Goal: Information Seeking & Learning: Check status

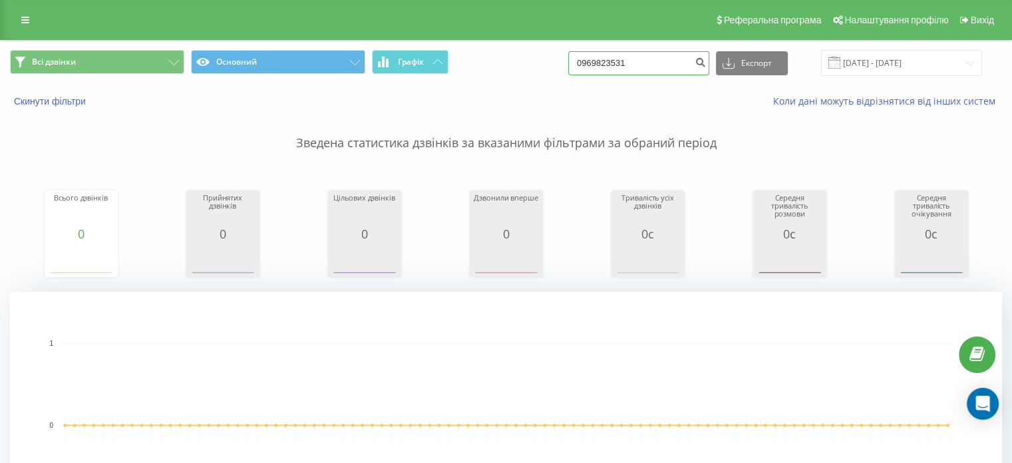
click at [616, 69] on input "0969823531" at bounding box center [638, 63] width 141 height 24
paste input "82860003"
type input "0982860003"
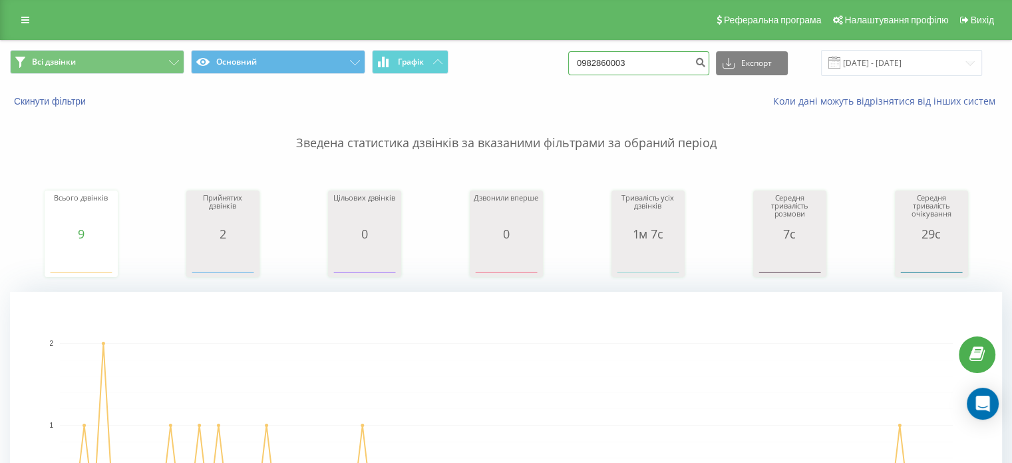
click at [601, 69] on input "0982860003" at bounding box center [638, 63] width 141 height 24
paste input "77878302"
type input "0977878302"
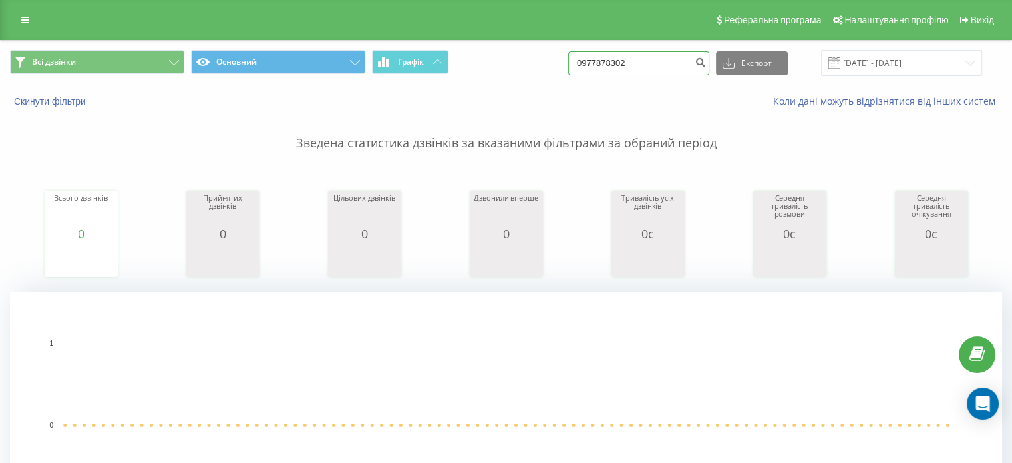
click at [640, 55] on input "0977878302" at bounding box center [638, 63] width 141 height 24
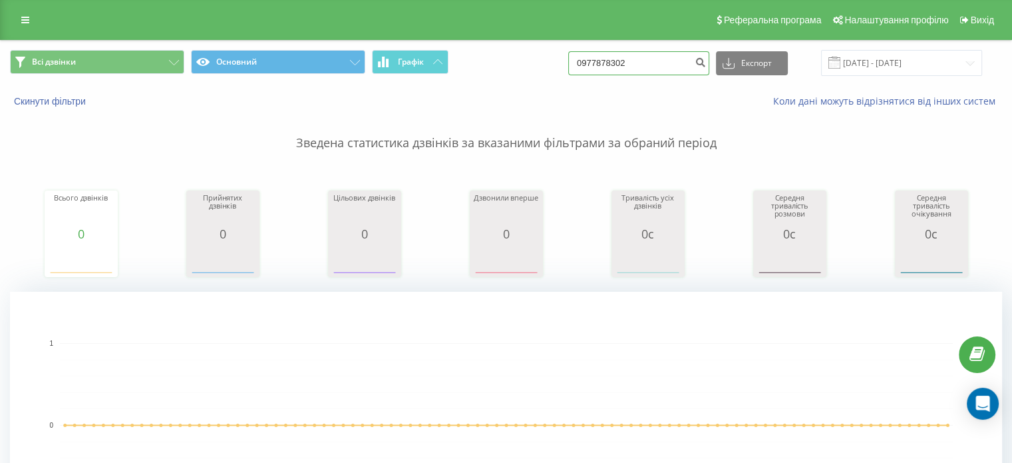
click at [640, 55] on input "0977878302" at bounding box center [638, 63] width 141 height 24
paste input "60040003"
type input "0960040003"
click at [623, 55] on input "0960040003" at bounding box center [638, 63] width 141 height 24
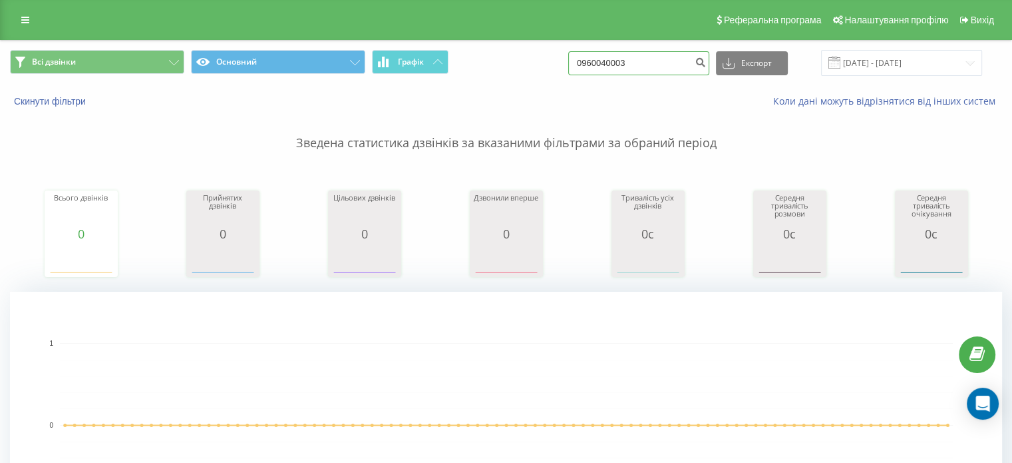
click at [623, 55] on input "0960040003" at bounding box center [638, 63] width 141 height 24
click at [597, 61] on input "0960040003" at bounding box center [638, 63] width 141 height 24
paste input "66942055"
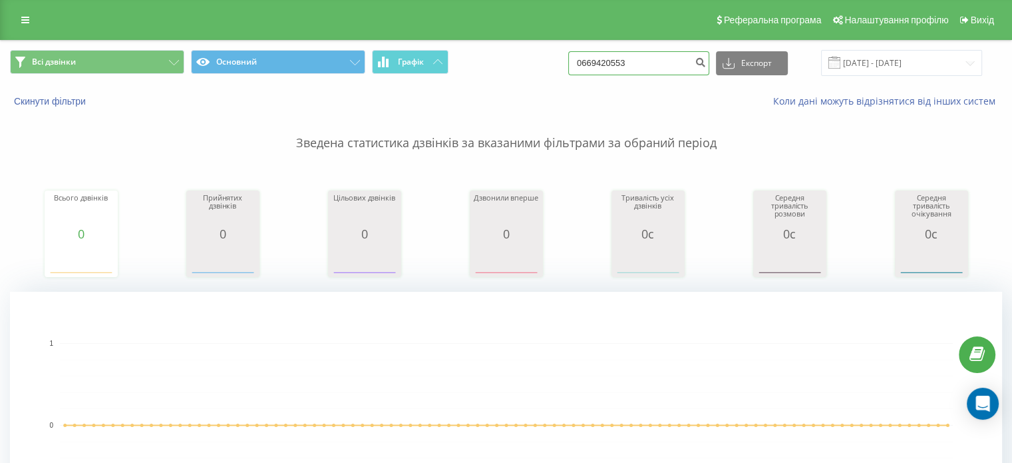
type input "0669420553"
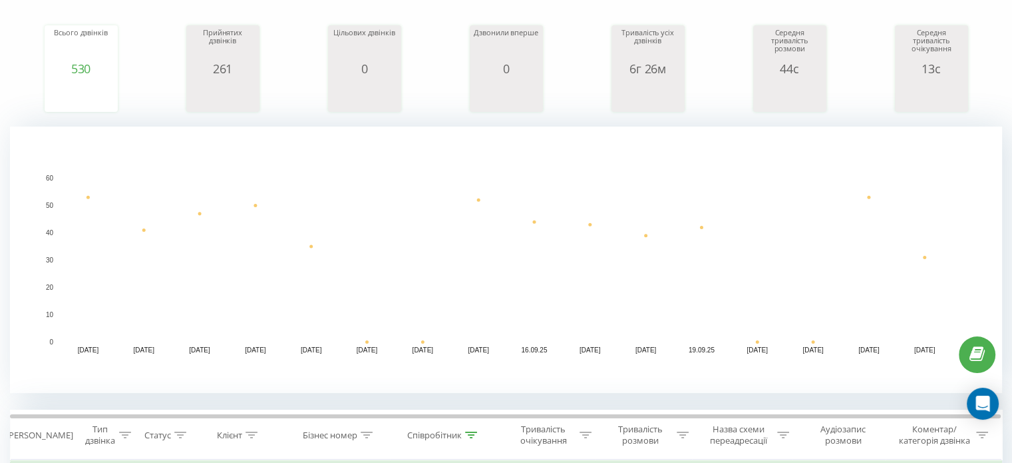
scroll to position [133, 0]
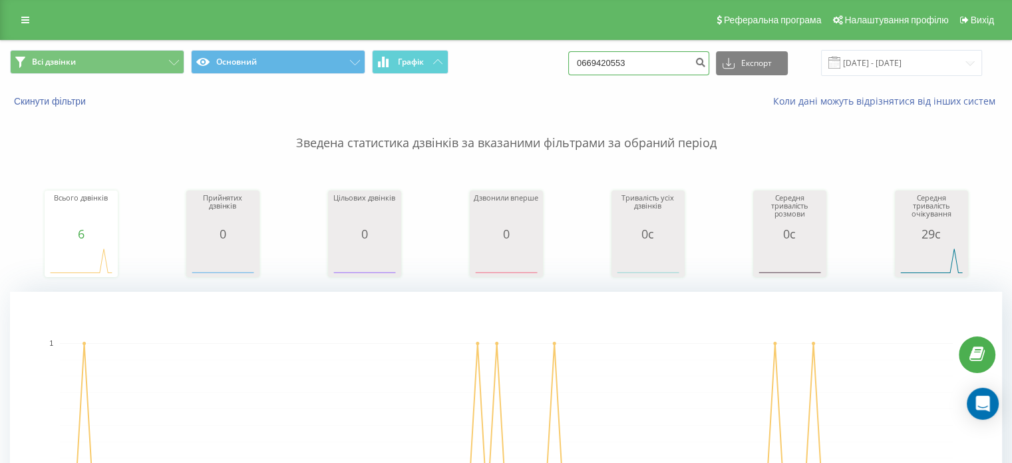
click at [653, 65] on input "0669420553" at bounding box center [638, 63] width 141 height 24
paste input "84262424"
type input "0684262424"
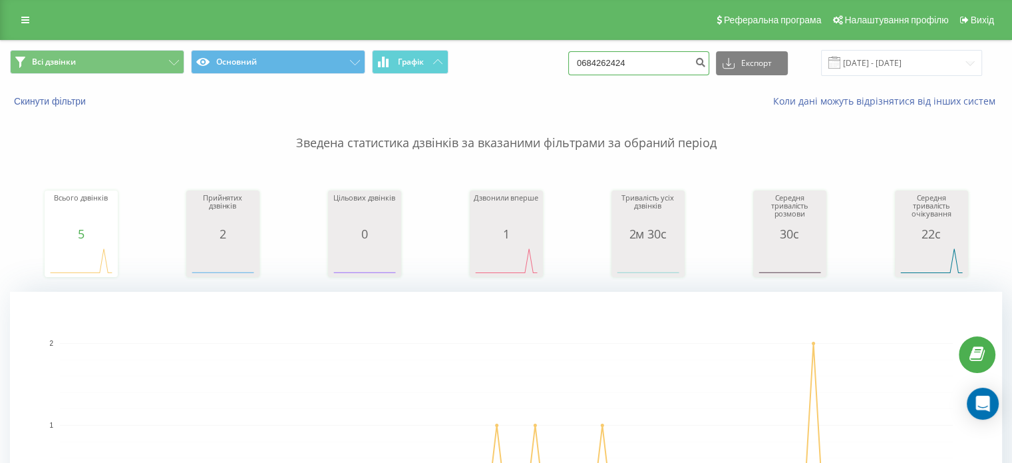
click at [637, 56] on input "0684262424" at bounding box center [638, 63] width 141 height 24
paste input "955051845"
type input "0955051845"
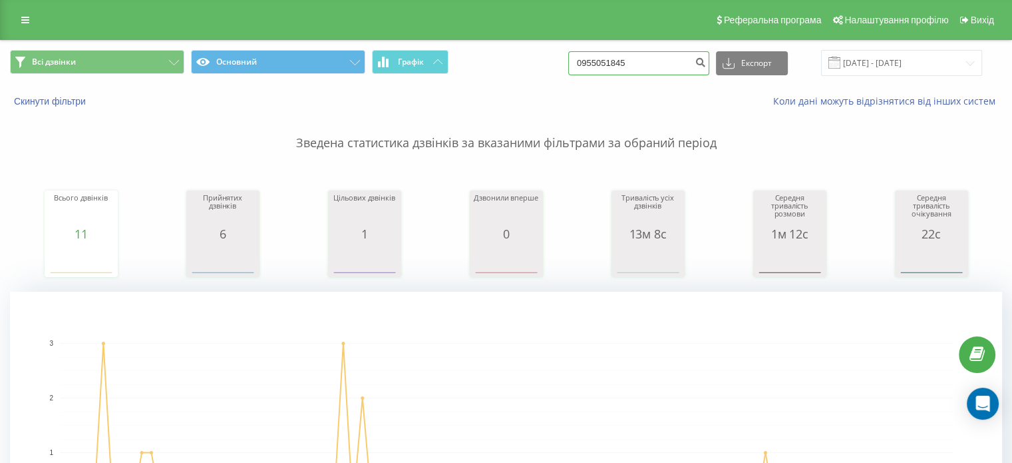
click at [626, 69] on input "0955051845" at bounding box center [638, 63] width 141 height 24
paste input "73084588"
type input "0973084588"
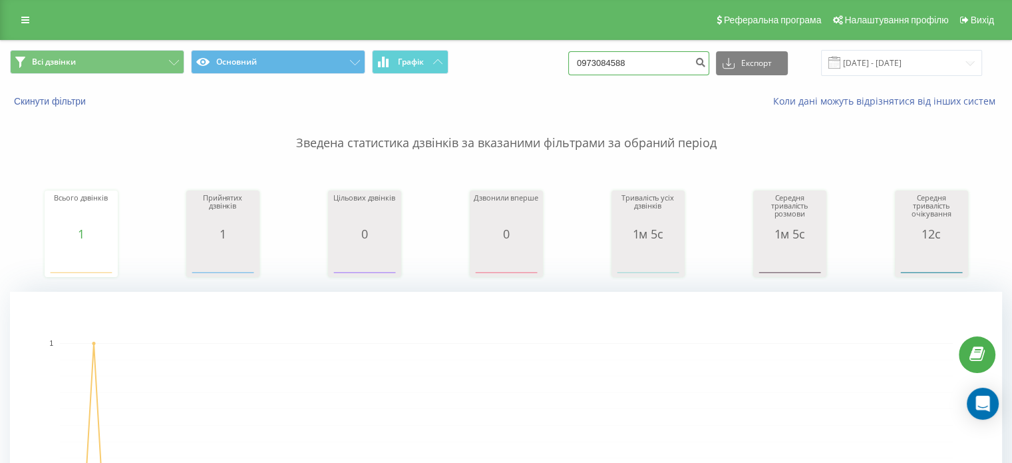
click at [612, 64] on input "0973084588" at bounding box center [638, 63] width 141 height 24
paste input "633980516"
type input "0633980516"
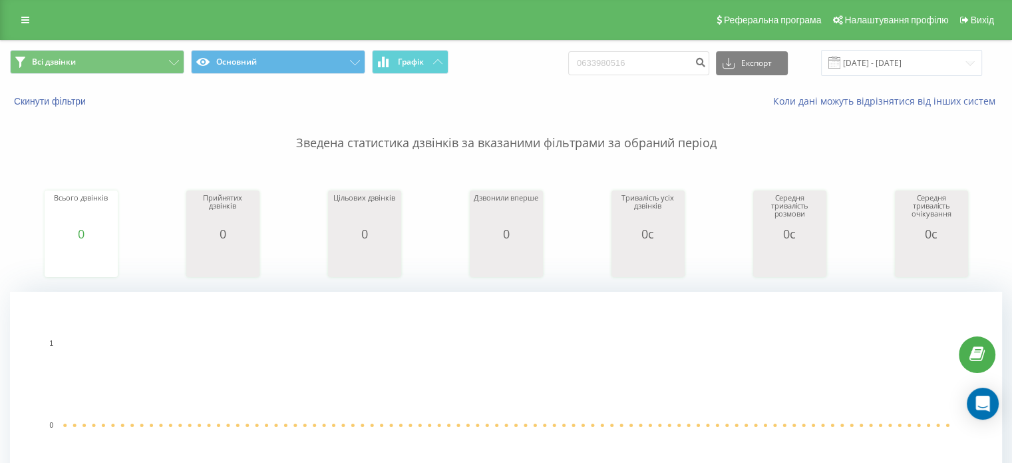
click at [727, 171] on div "Всього дзвінків 0 date totalCalls [DATE] 0 [DATE] 0 [DATE] 0 [DATE] 0 [DATE] 0 …" at bounding box center [506, 221] width 992 height 114
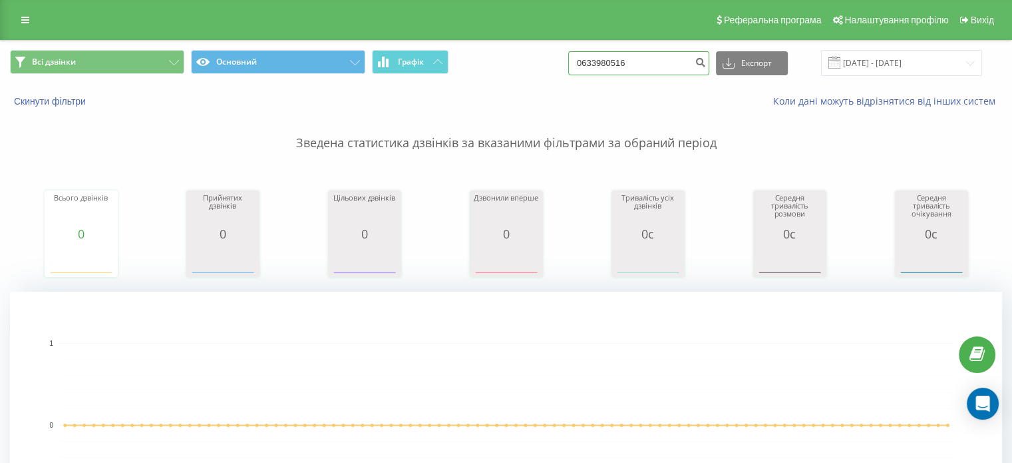
click at [604, 62] on input "0633980516" at bounding box center [638, 63] width 141 height 24
paste input "980511331"
type input "0980511331"
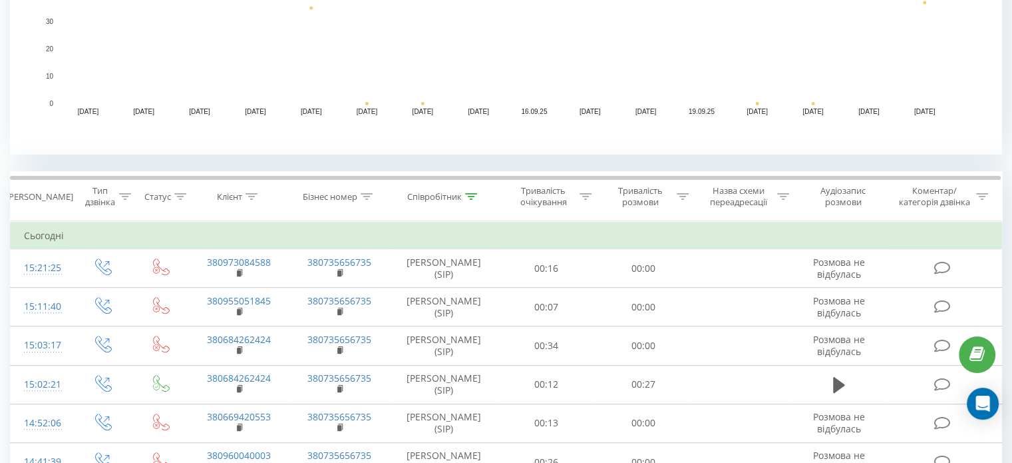
scroll to position [399, 0]
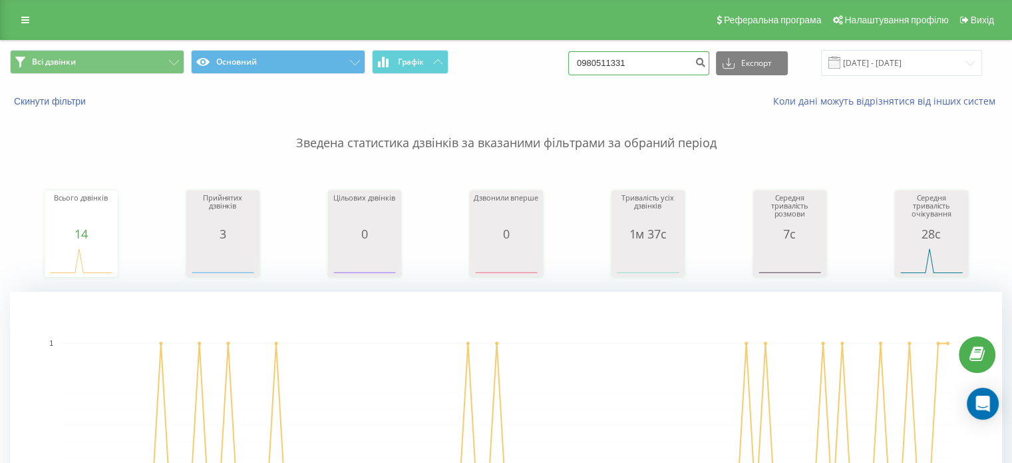
click at [599, 61] on input "0980511331" at bounding box center [638, 63] width 141 height 24
paste input "97922055"
type input "0997922055"
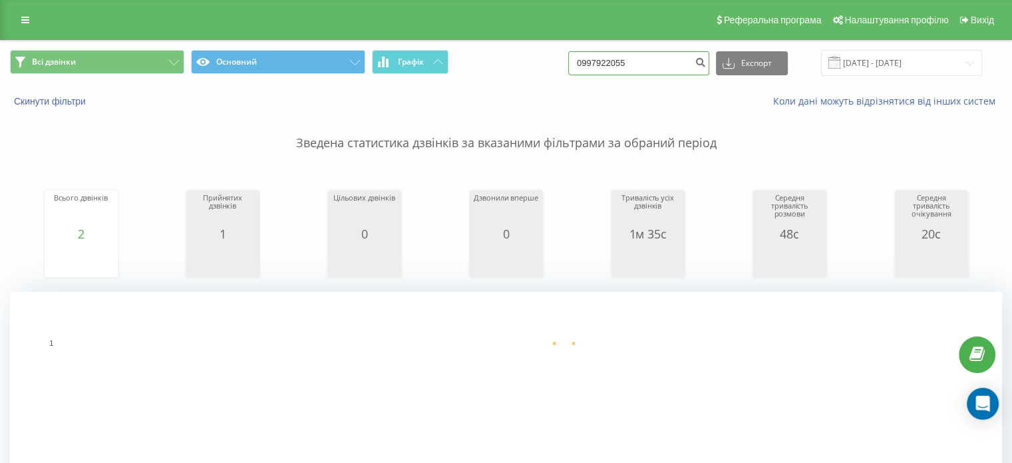
click at [607, 55] on input "0997922055" at bounding box center [638, 63] width 141 height 24
paste input "522310156"
type input "0522310156"
click at [618, 64] on input "0522310156" at bounding box center [638, 63] width 141 height 24
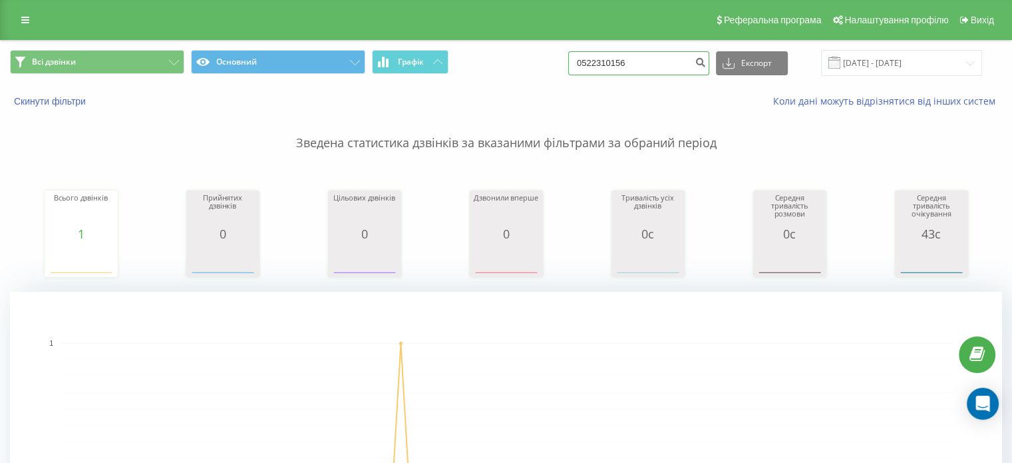
click at [618, 64] on input "0522310156" at bounding box center [638, 63] width 141 height 24
paste input "674683600"
type input "0674683600"
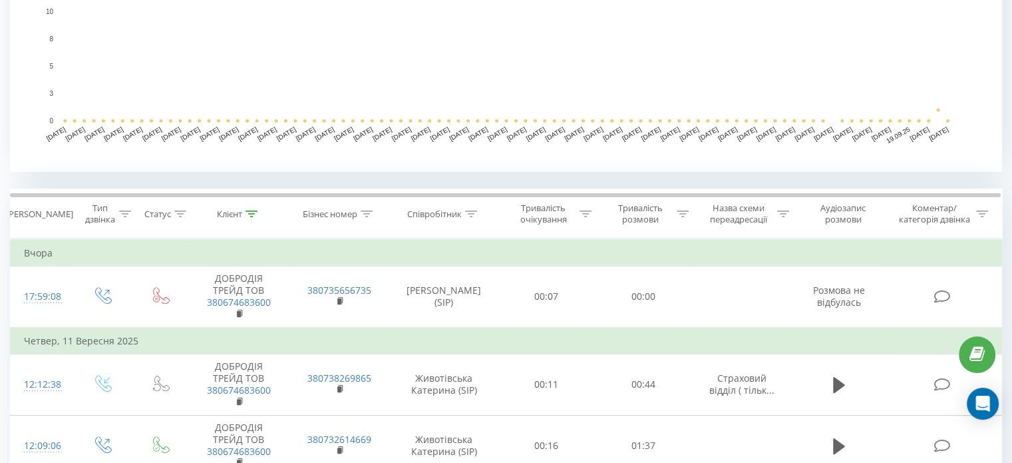
scroll to position [399, 0]
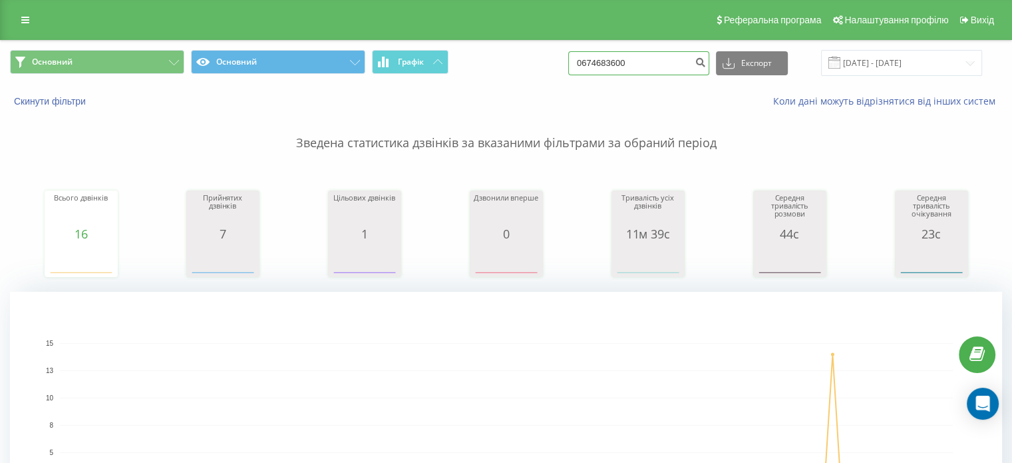
click at [620, 63] on input "0674683600" at bounding box center [638, 63] width 141 height 24
paste input "977878302"
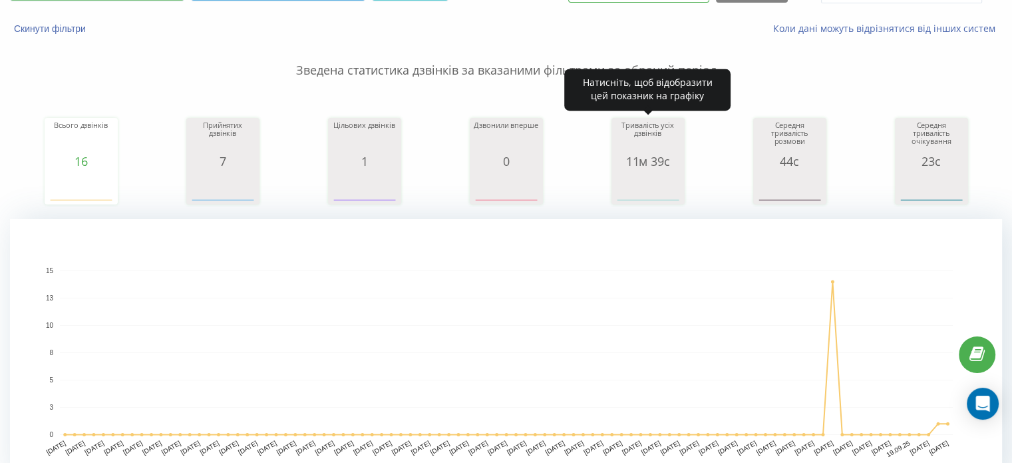
scroll to position [67, 0]
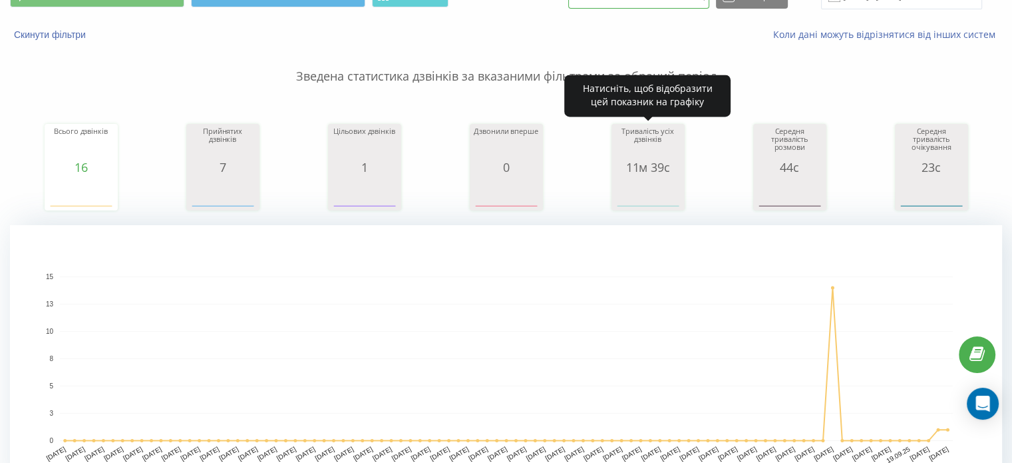
type input "0977878302"
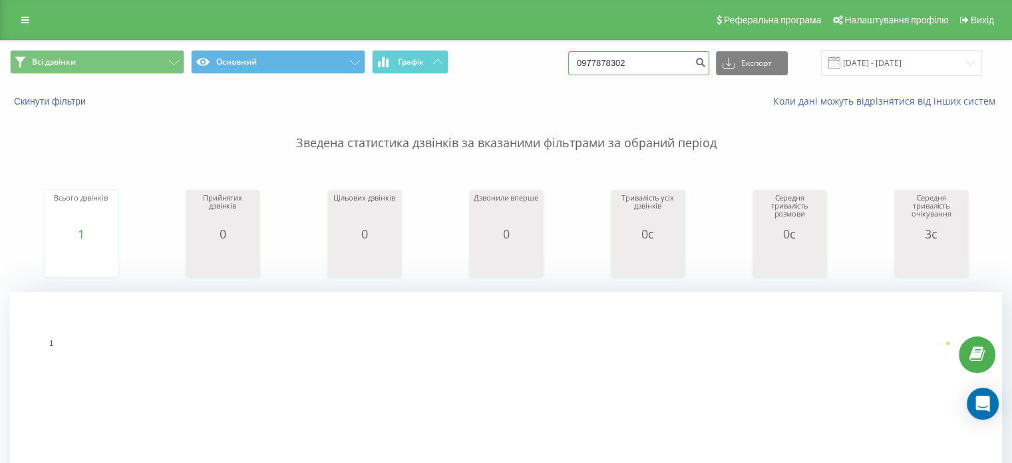
click at [647, 52] on input "0977878302" at bounding box center [638, 63] width 141 height 24
click at [636, 68] on input "0977878302" at bounding box center [638, 63] width 141 height 24
paste input "32405603"
type input "0932405603"
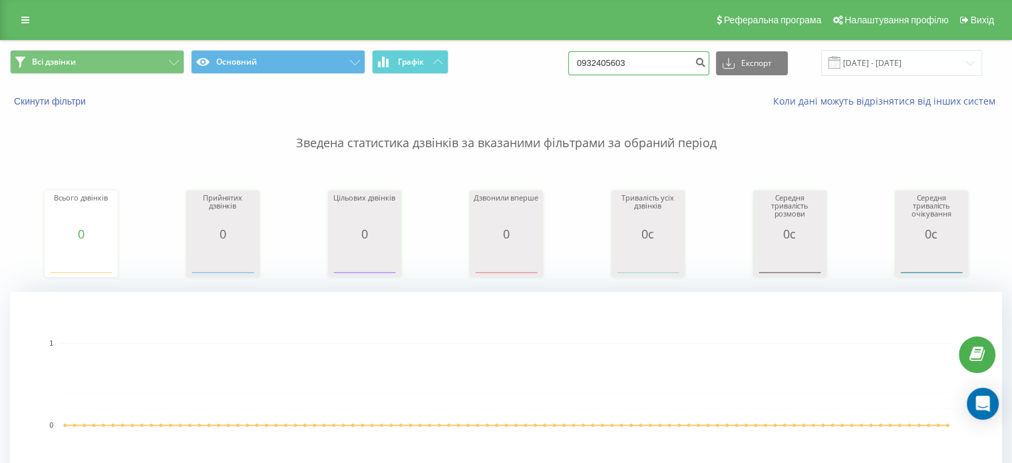
click at [628, 67] on input "0932405603" at bounding box center [638, 63] width 141 height 24
paste input "1560225"
type input "0931560225"
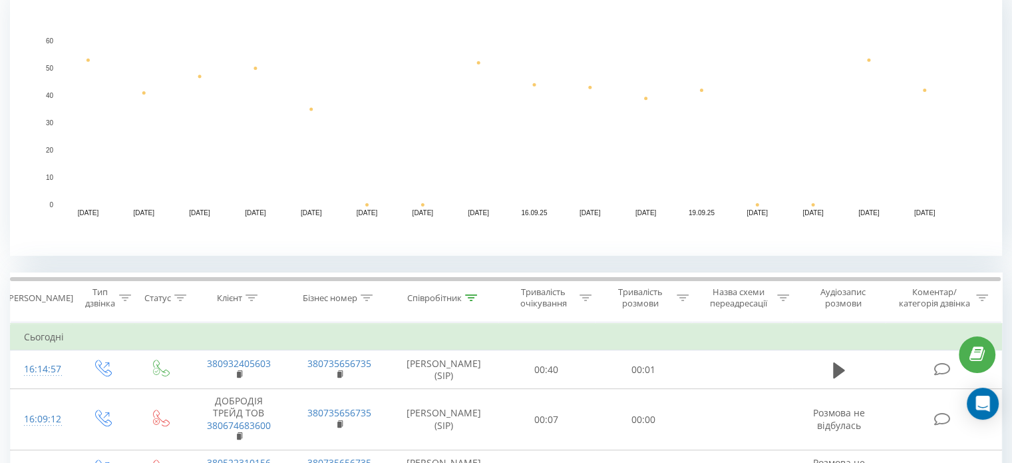
scroll to position [466, 0]
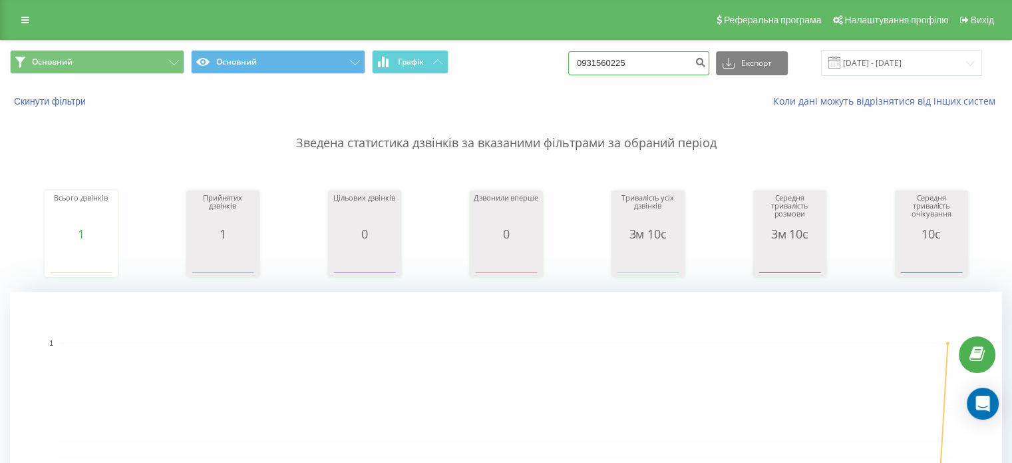
click at [630, 63] on input "0931560225" at bounding box center [638, 63] width 141 height 24
drag, startPoint x: 632, startPoint y: 61, endPoint x: 638, endPoint y: 56, distance: 7.5
click at [634, 61] on input "0931560225" at bounding box center [638, 63] width 141 height 24
paste input "65820812"
type input "0965820812"
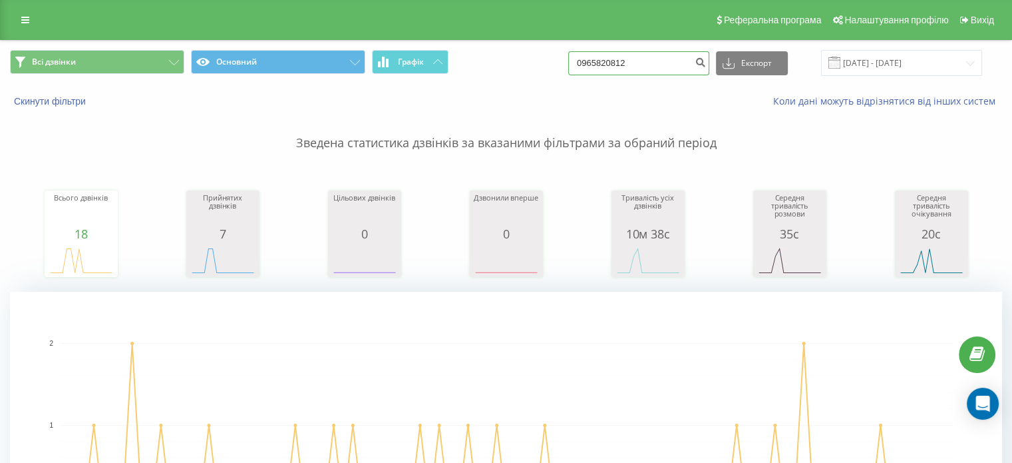
click at [646, 62] on input "0965820812" at bounding box center [638, 63] width 141 height 24
paste input "444070194"
type input "0444070194"
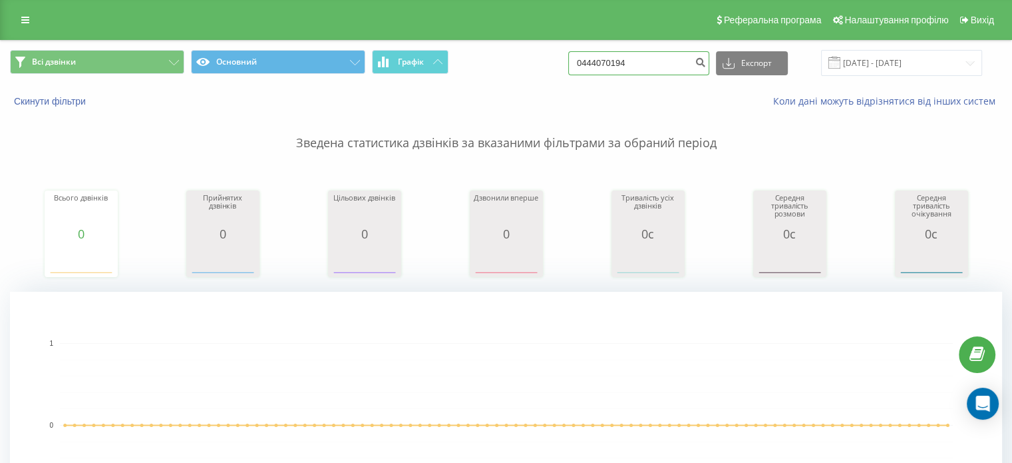
click at [619, 61] on input "0444070194" at bounding box center [638, 63] width 141 height 24
paste input "631983611"
type input "0631983611"
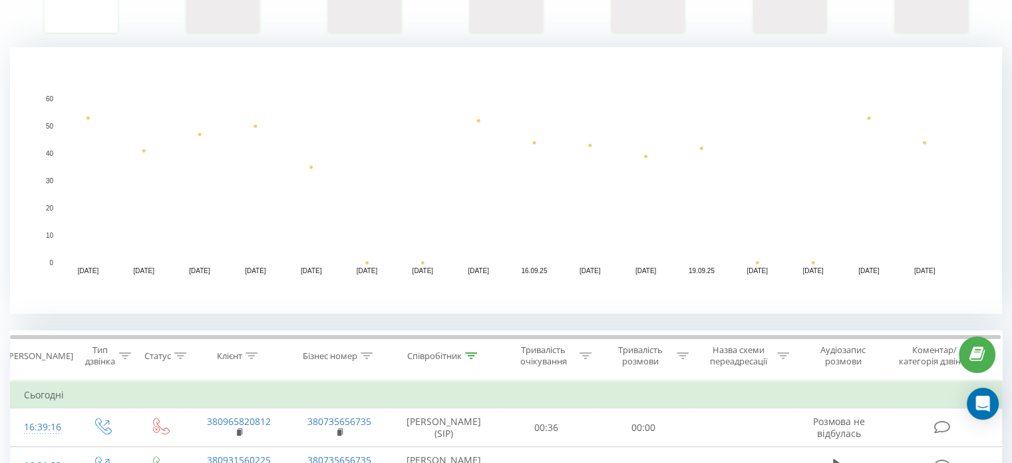
scroll to position [266, 0]
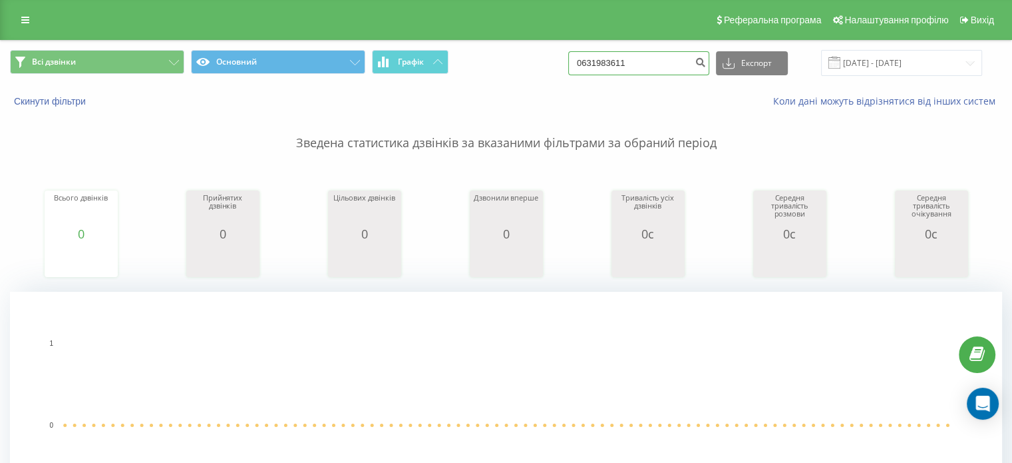
click at [609, 65] on input "0631983611" at bounding box center [638, 63] width 141 height 24
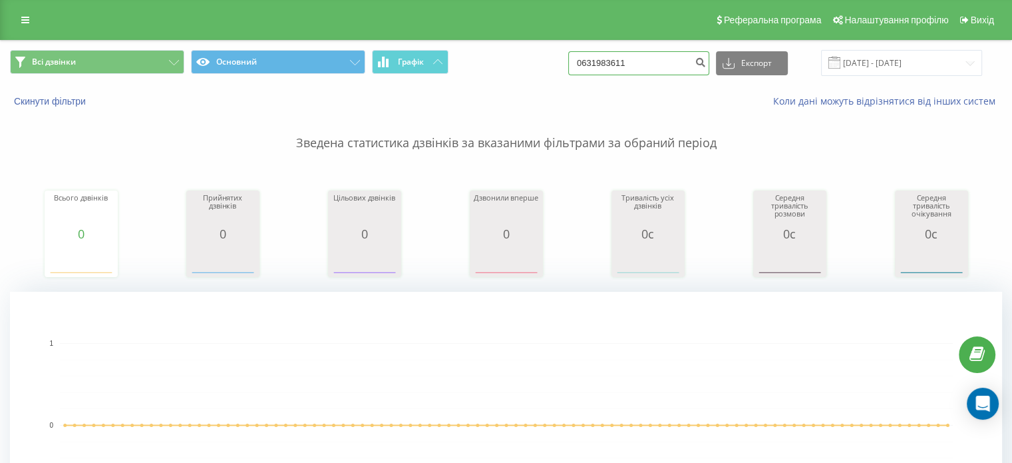
click at [609, 65] on input "0631983611" at bounding box center [638, 63] width 141 height 24
paste input "508611968"
type input "0508611968"
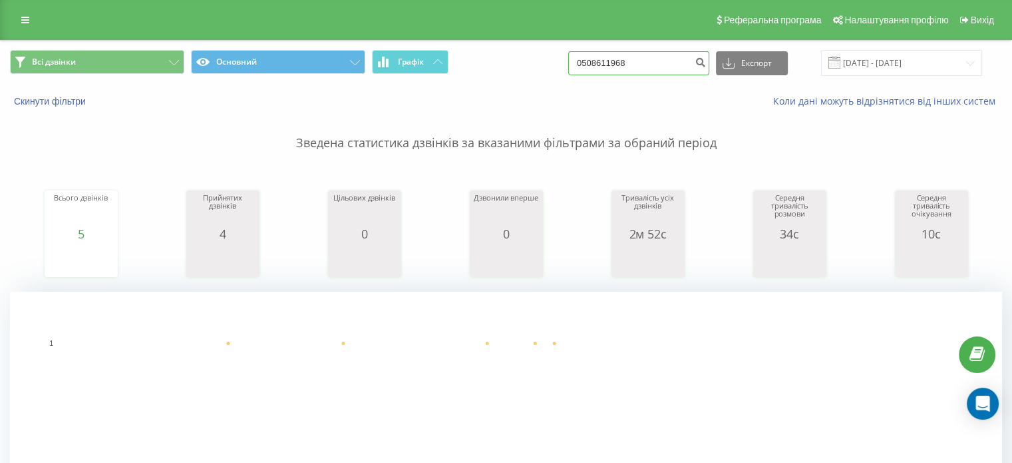
click at [631, 63] on input "0508611968" at bounding box center [638, 63] width 141 height 24
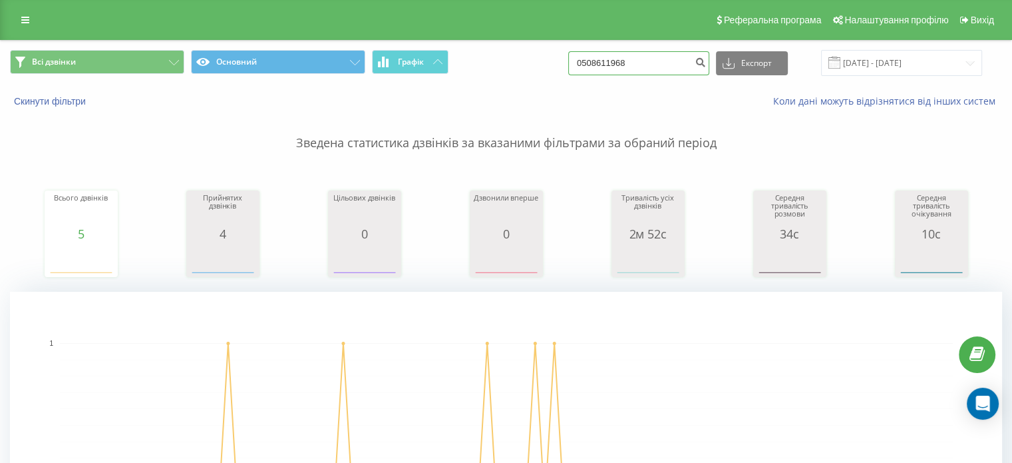
click at [631, 63] on input "0508611968" at bounding box center [638, 63] width 141 height 24
paste input "994916006"
type input "0994916006"
